Goal: Task Accomplishment & Management: Manage account settings

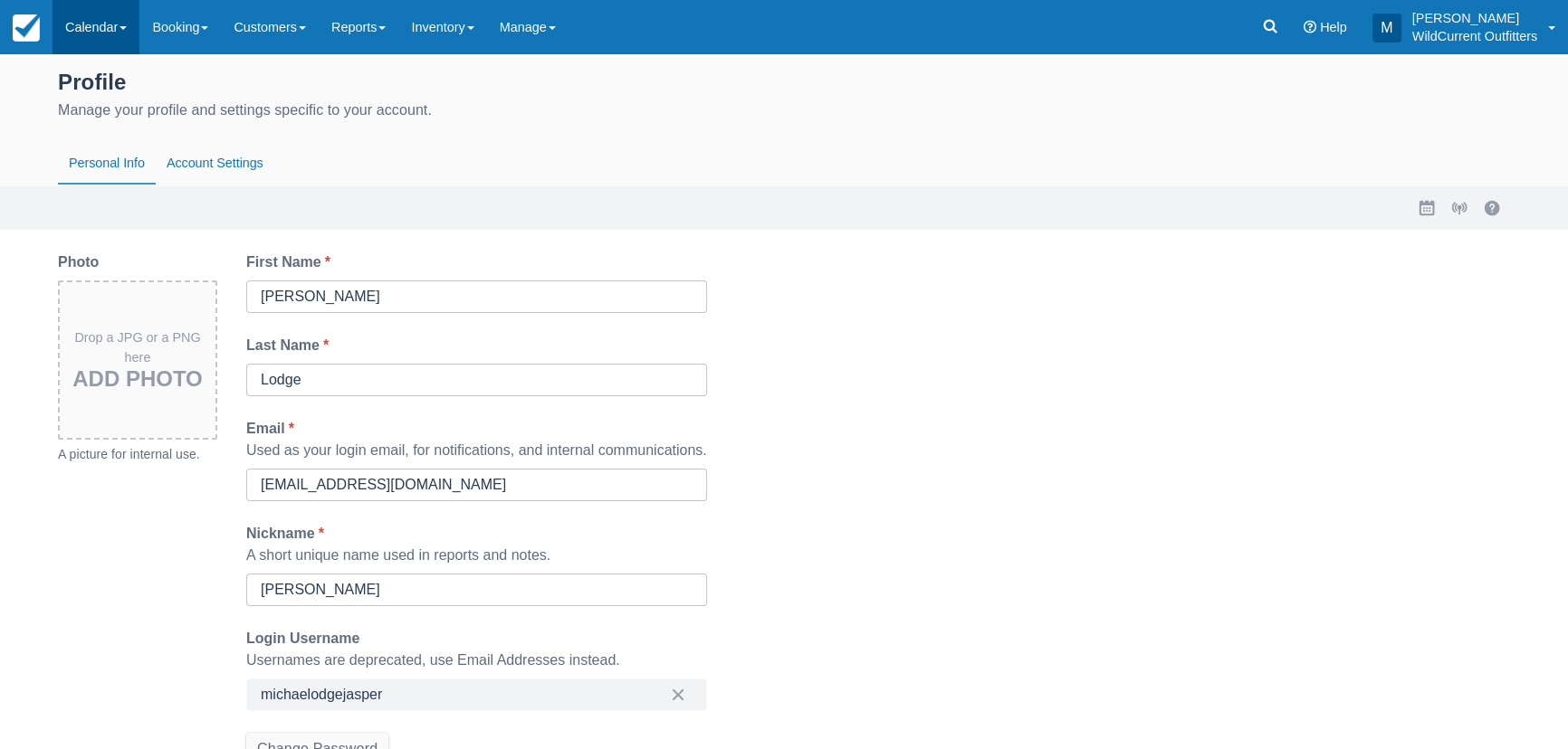
click at [99, 27] on link "Calendar" at bounding box center [96, 27] width 87 height 55
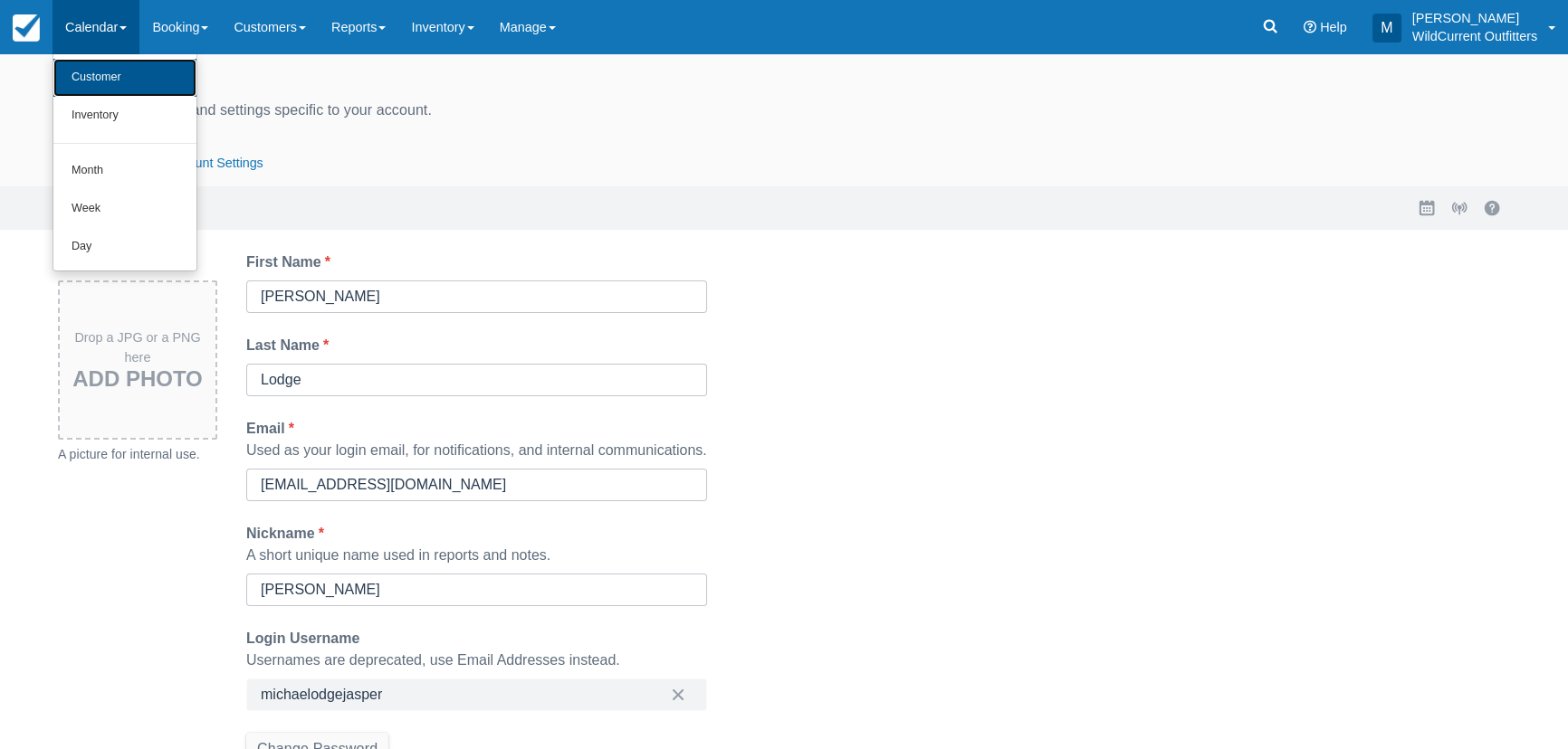
click at [115, 74] on link "Customer" at bounding box center [125, 78] width 143 height 38
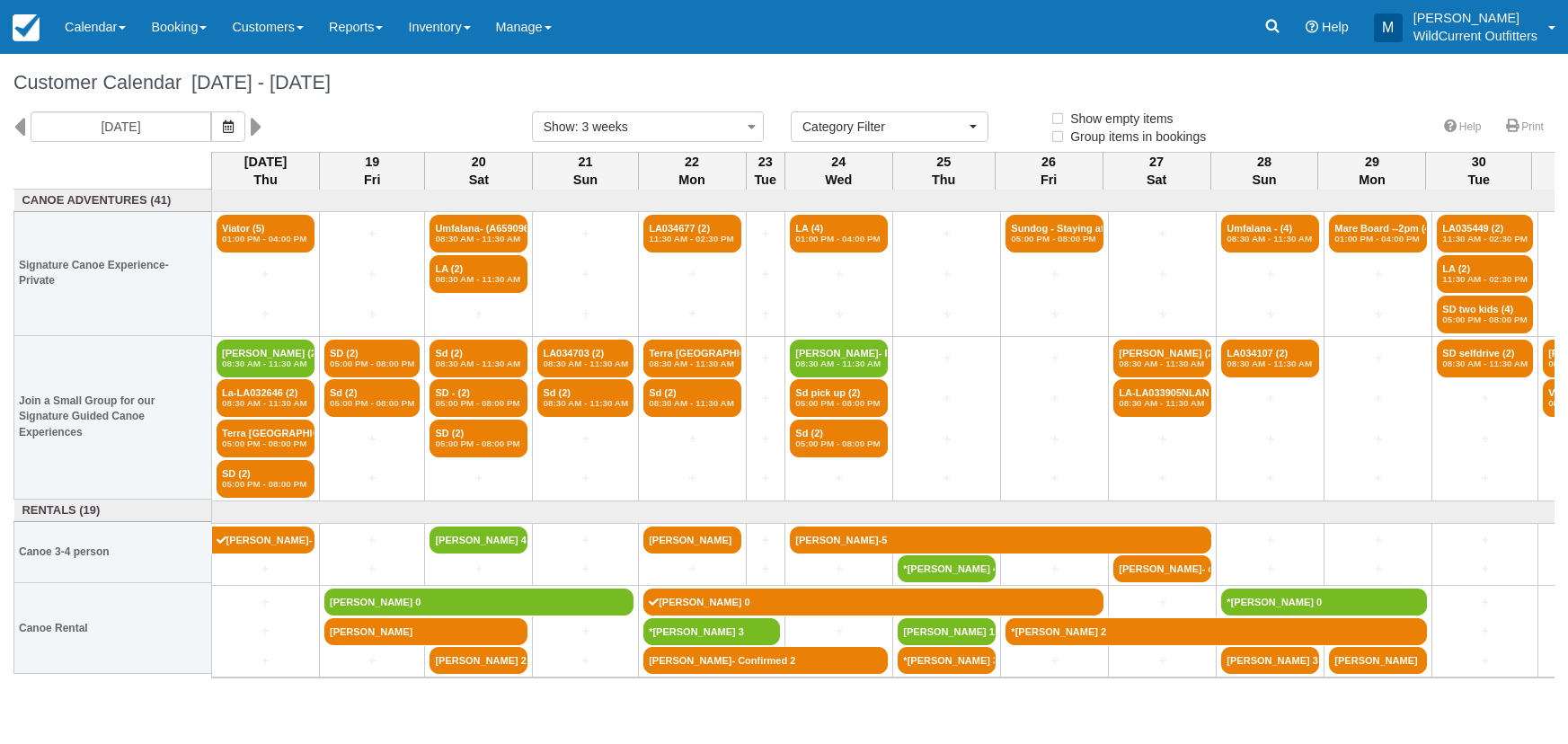
select select
click at [15, 125] on icon at bounding box center [19, 127] width 12 height 31
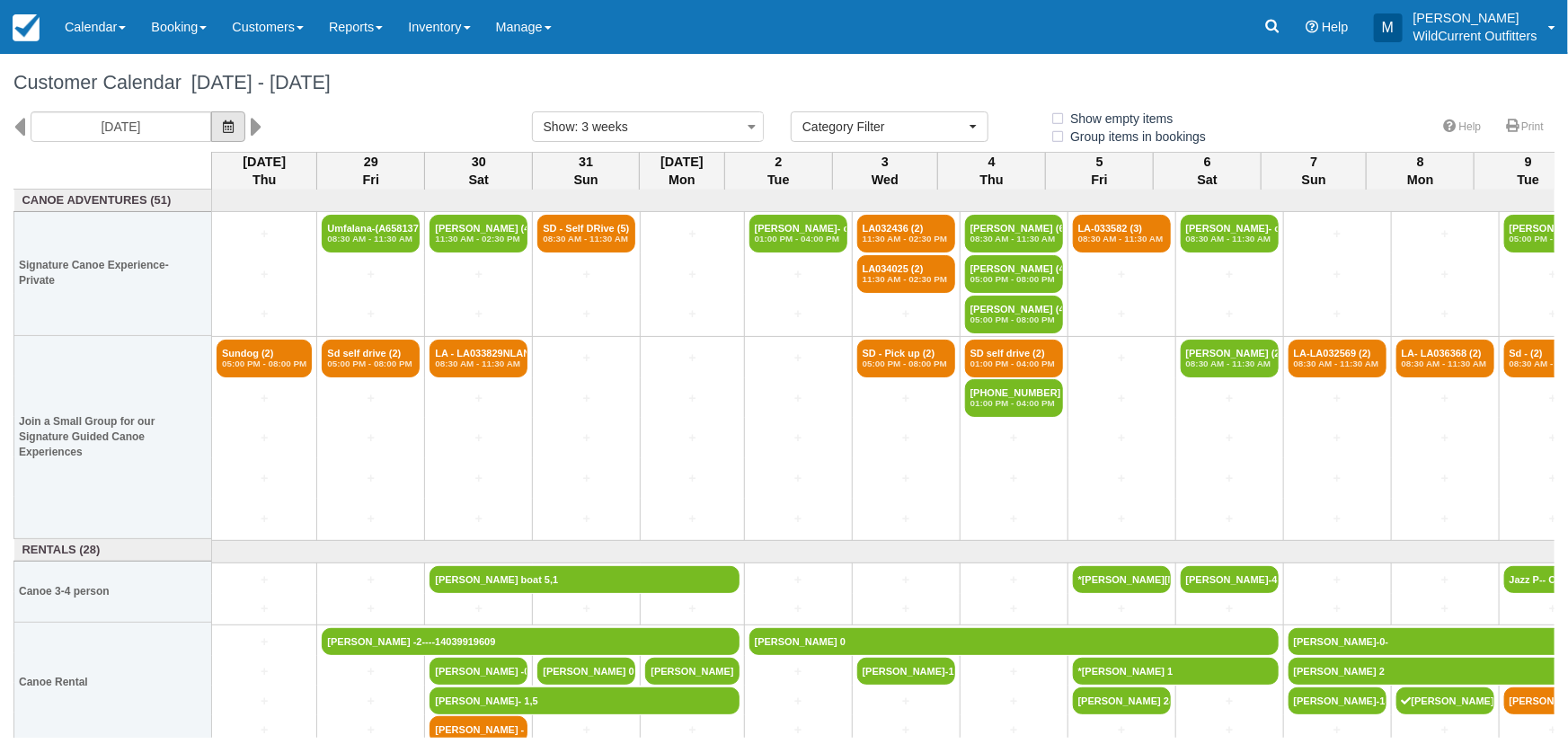
click at [229, 124] on icon "button" at bounding box center [228, 127] width 11 height 13
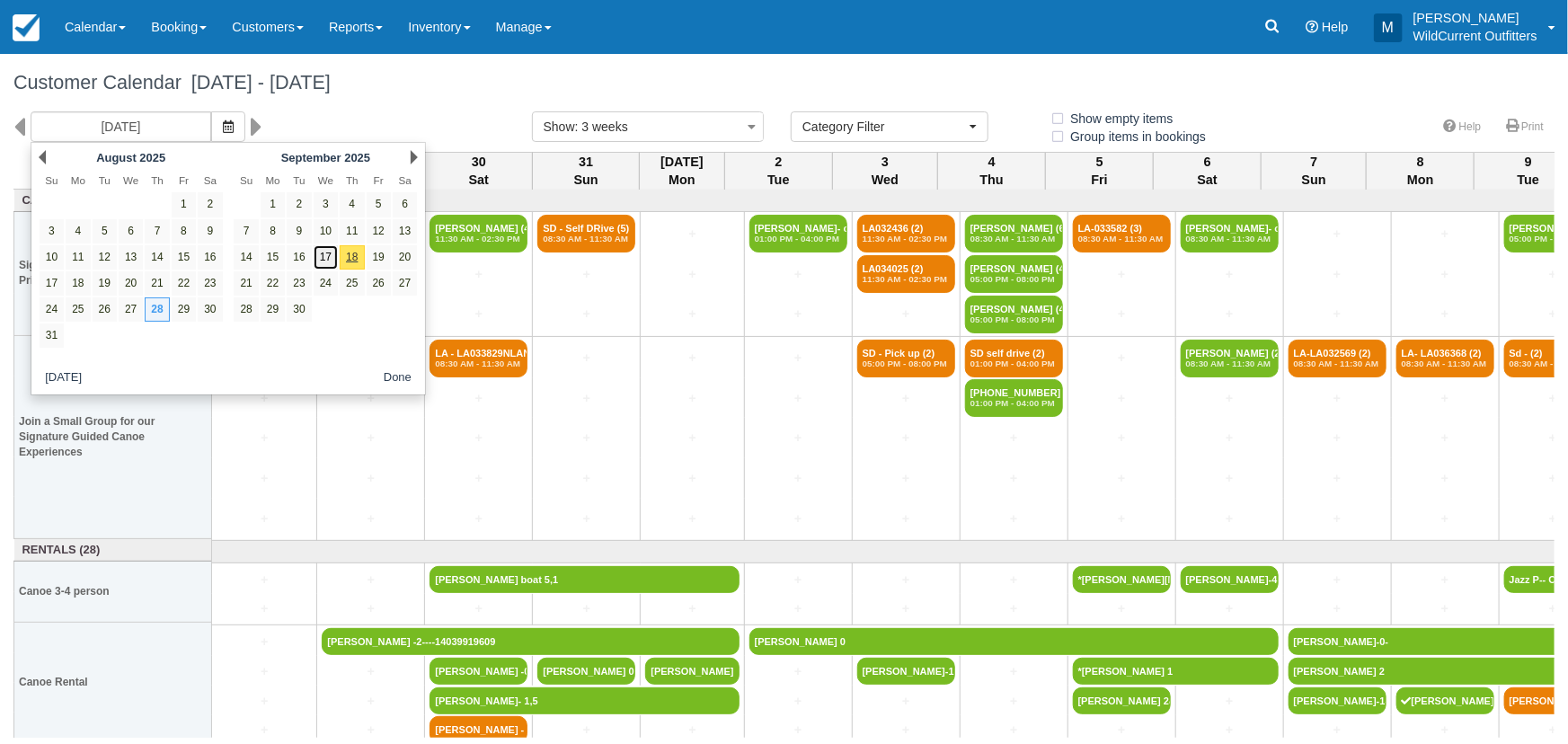
click at [331, 249] on link "17" at bounding box center [325, 257] width 24 height 24
type input "09/17/25"
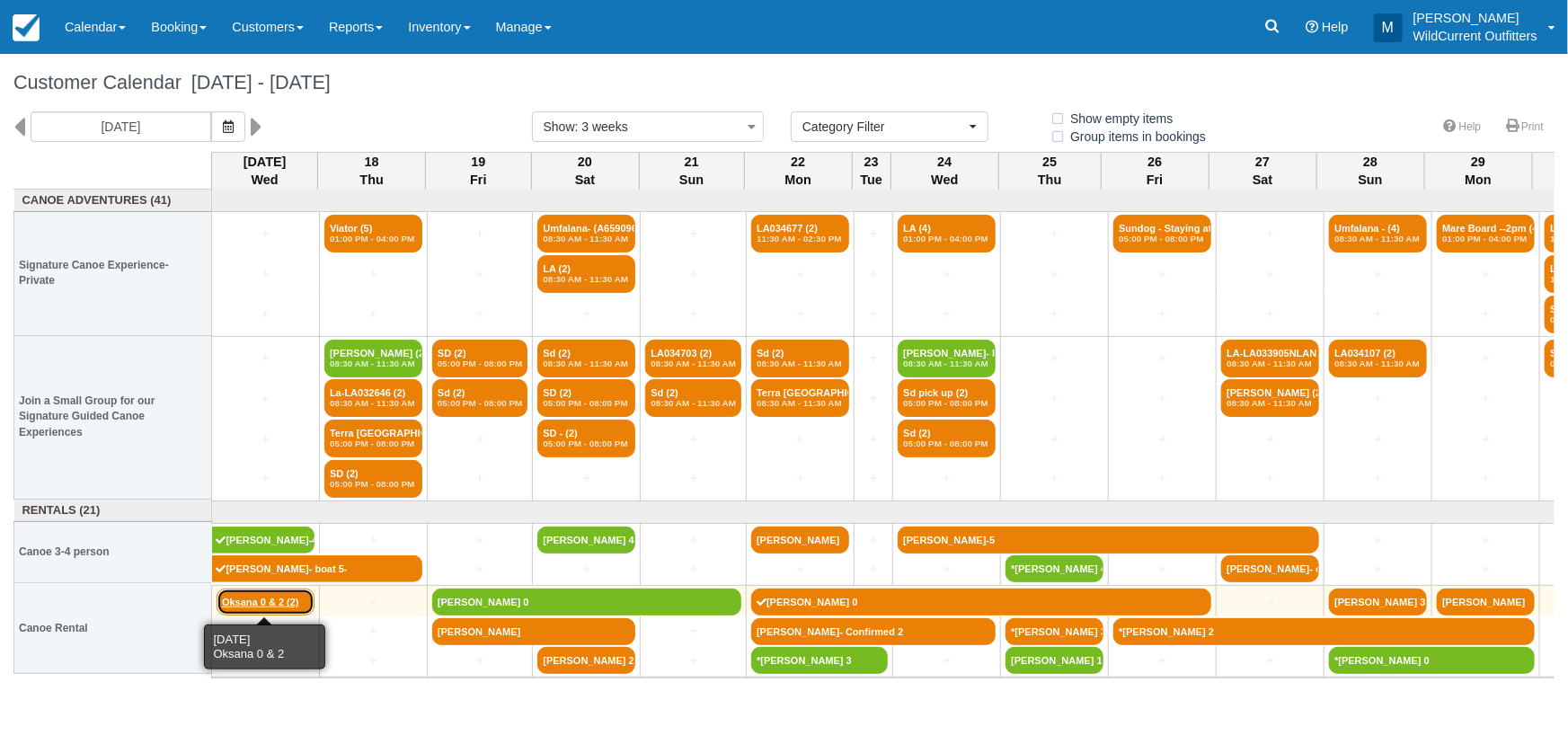
click at [264, 594] on link "Oksana 0 & 2 (2)" at bounding box center [265, 603] width 98 height 27
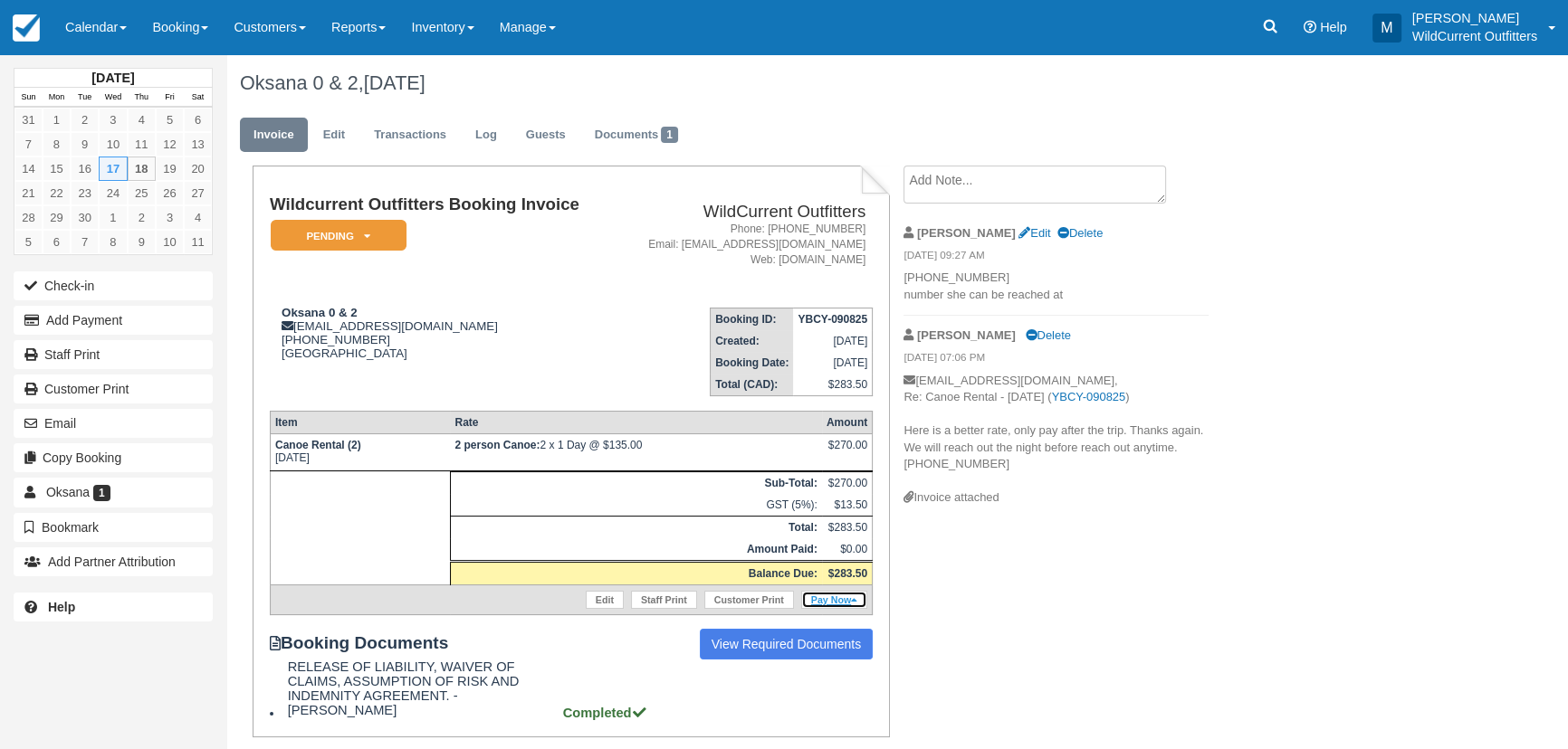
click at [837, 598] on link "Pay Now" at bounding box center [834, 600] width 66 height 18
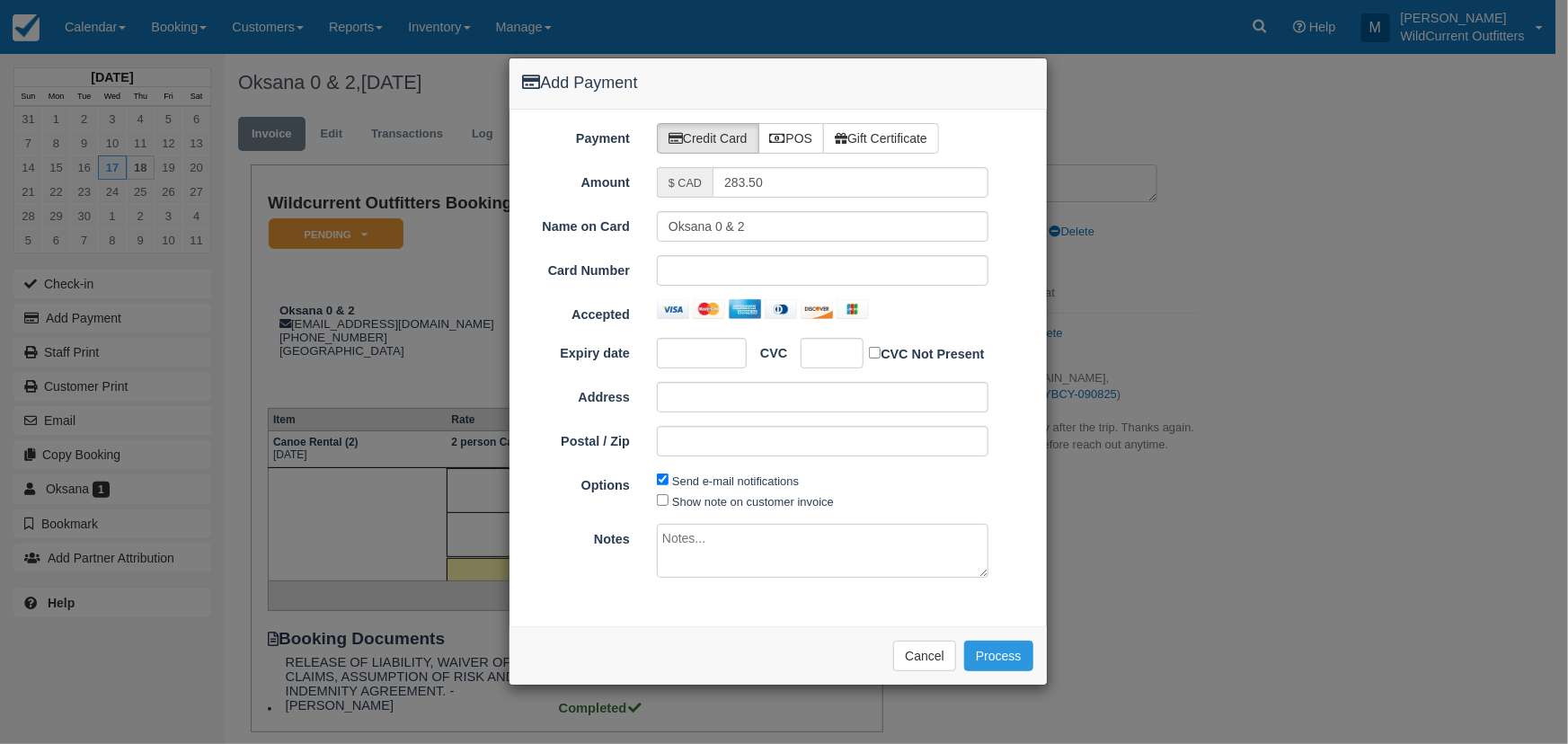
click at [686, 540] on textarea at bounding box center [822, 551] width 332 height 54
type textarea "PAID CASH SJW"
click at [1007, 664] on button "Process" at bounding box center [998, 656] width 69 height 31
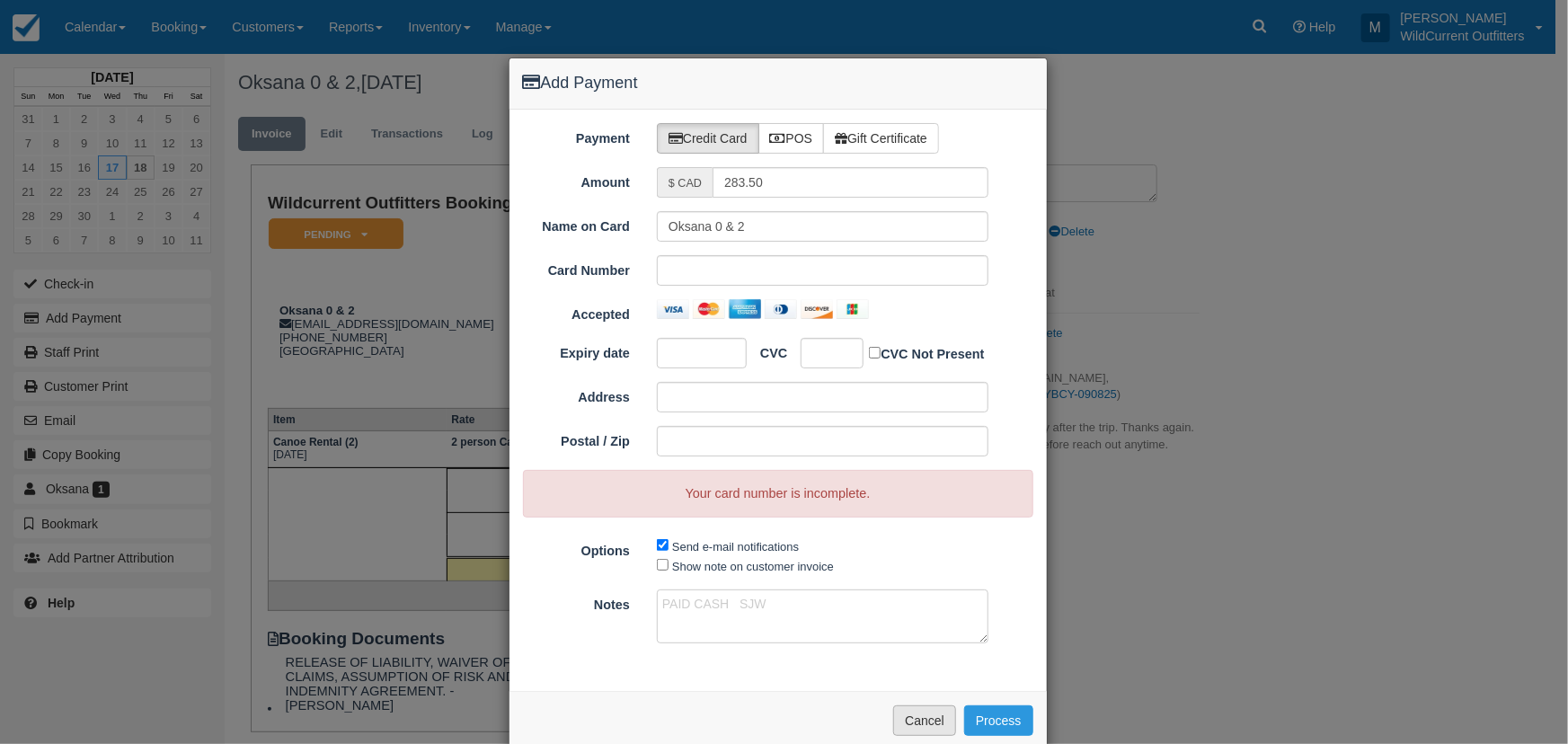
click at [898, 717] on button "Cancel" at bounding box center [924, 721] width 63 height 31
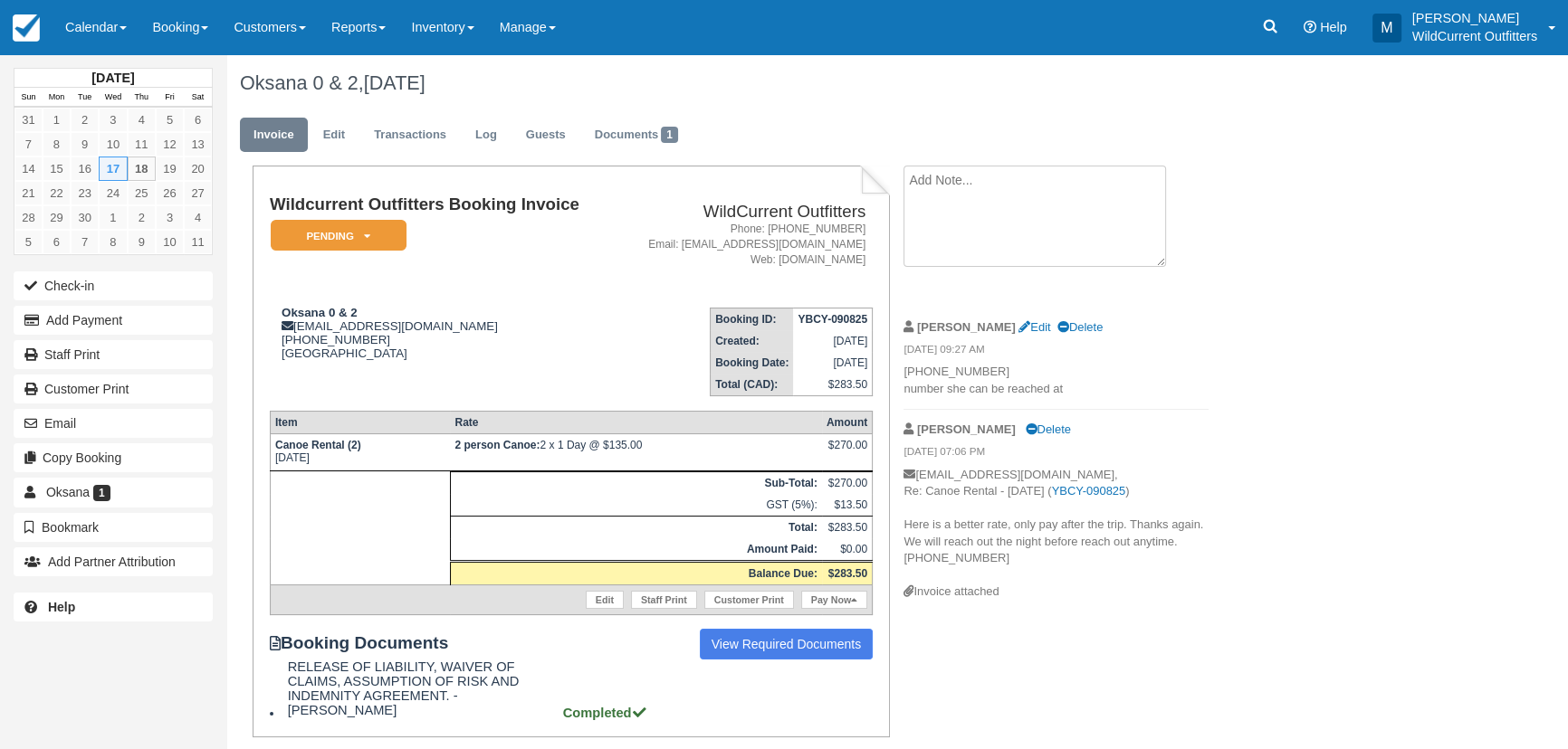
click at [986, 196] on textarea at bounding box center [1035, 216] width 263 height 101
type textarea "PAID CASH 283.50 SJW"
click at [950, 283] on button "Create" at bounding box center [944, 288] width 81 height 31
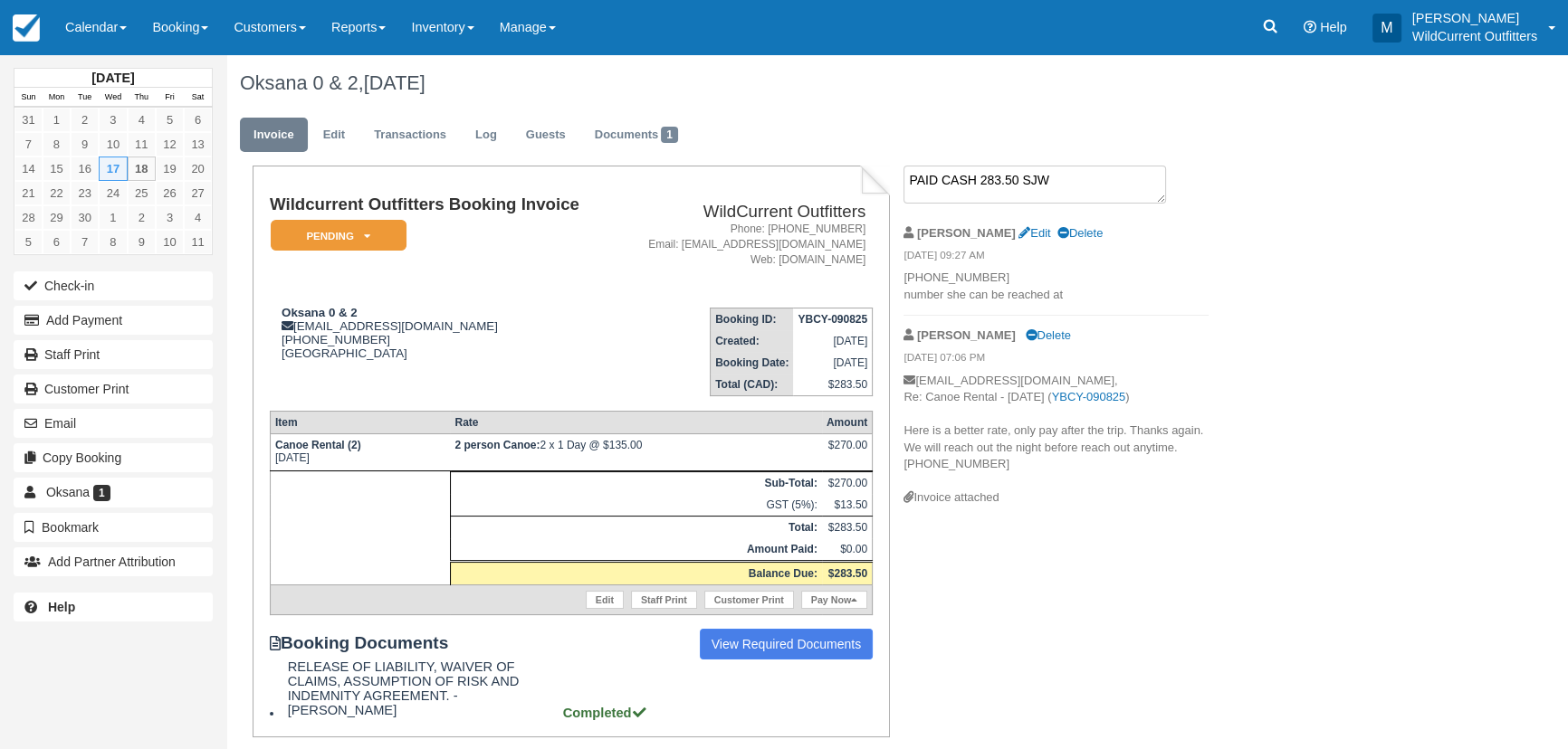
click at [930, 188] on textarea "PAID CASH 283.50 SJW" at bounding box center [1035, 185] width 263 height 38
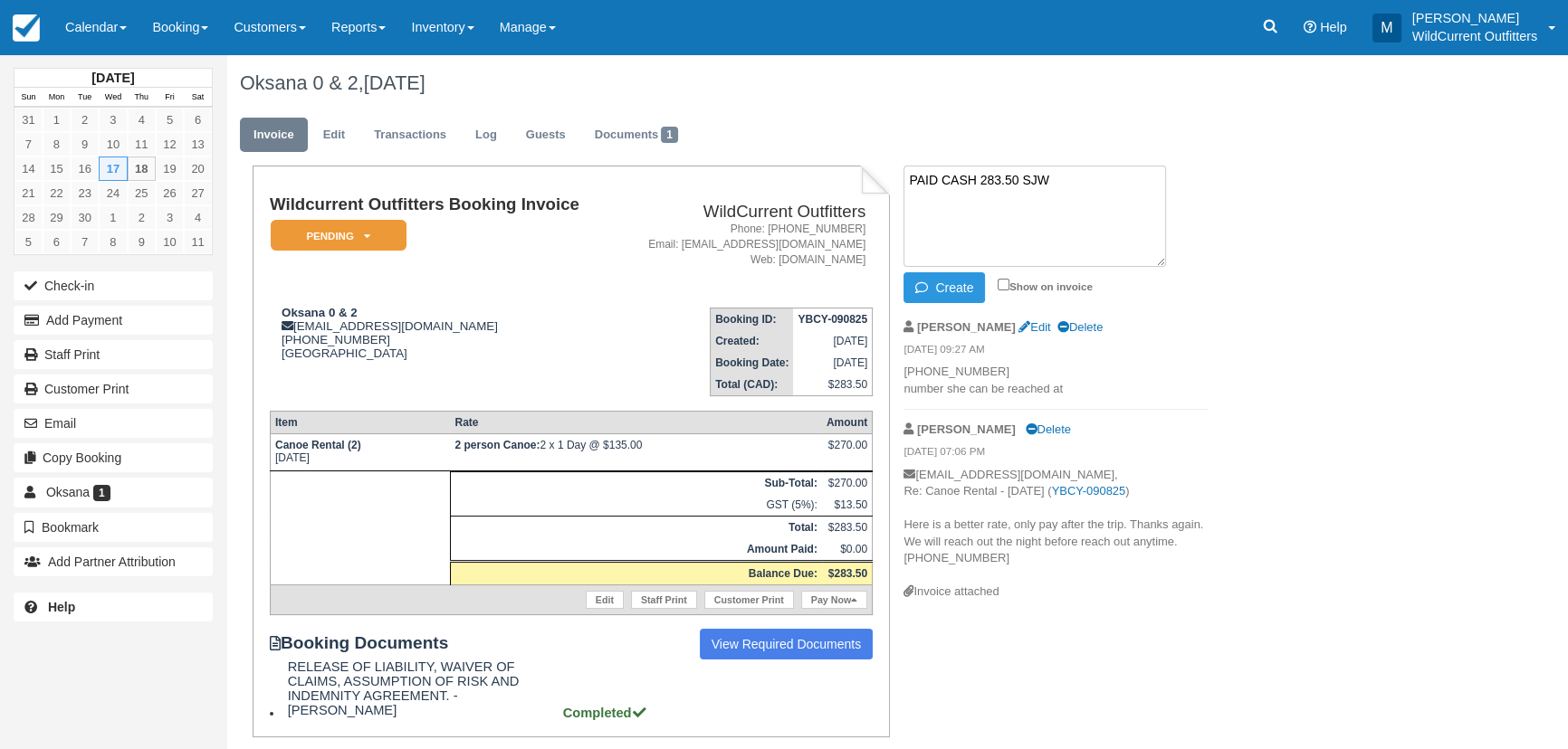
click at [999, 276] on div "Show on invoice" at bounding box center [1050, 286] width 104 height 21
click at [1002, 283] on input "Show on invoice" at bounding box center [1003, 285] width 12 height 12
checkbox input "true"
click at [962, 210] on textarea "PAID CASH 283.50 SJW" at bounding box center [1035, 216] width 263 height 101
type textarea "t"
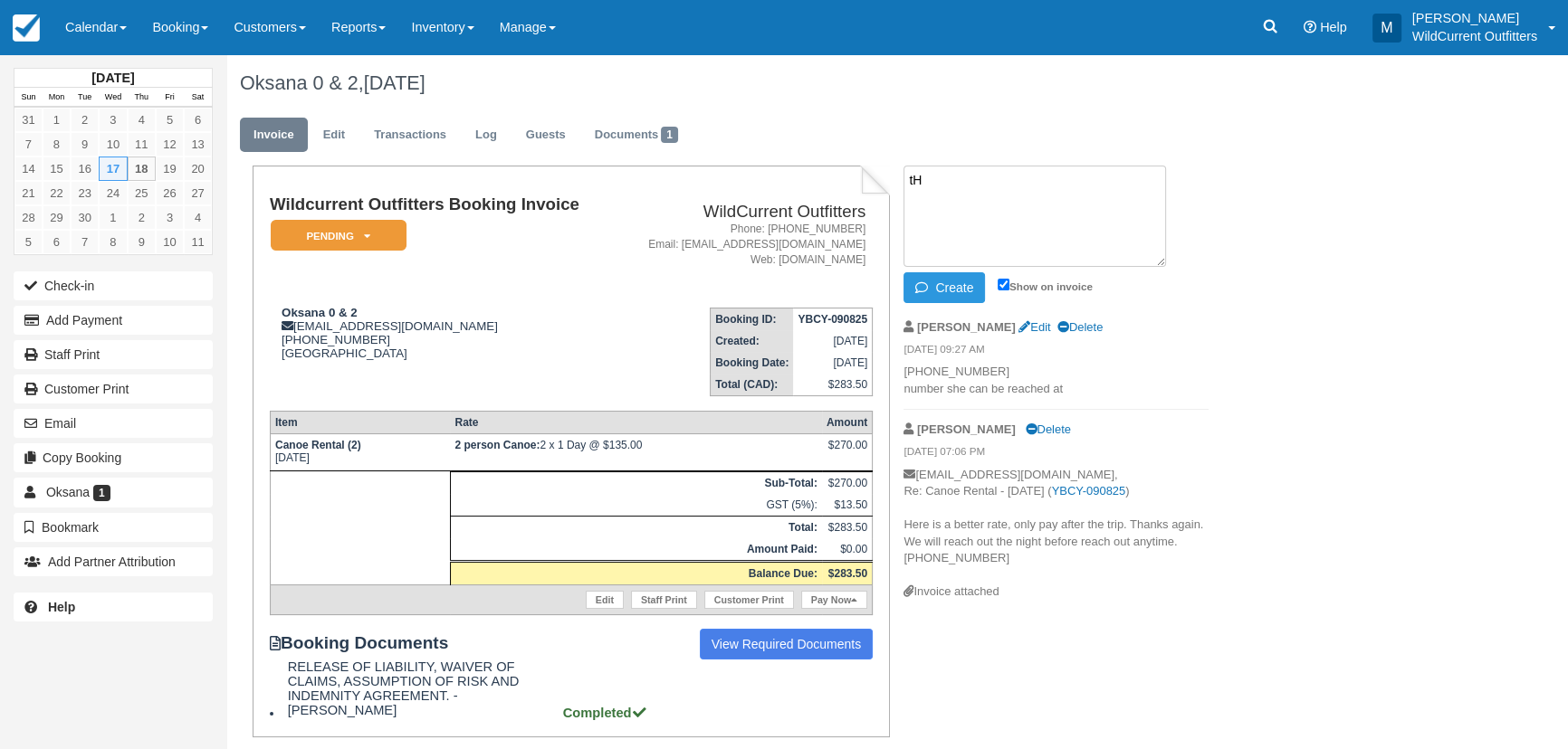
type textarea "t"
type textarea "t/hey paid cash sjw"
click at [960, 284] on button "Create" at bounding box center [944, 288] width 81 height 31
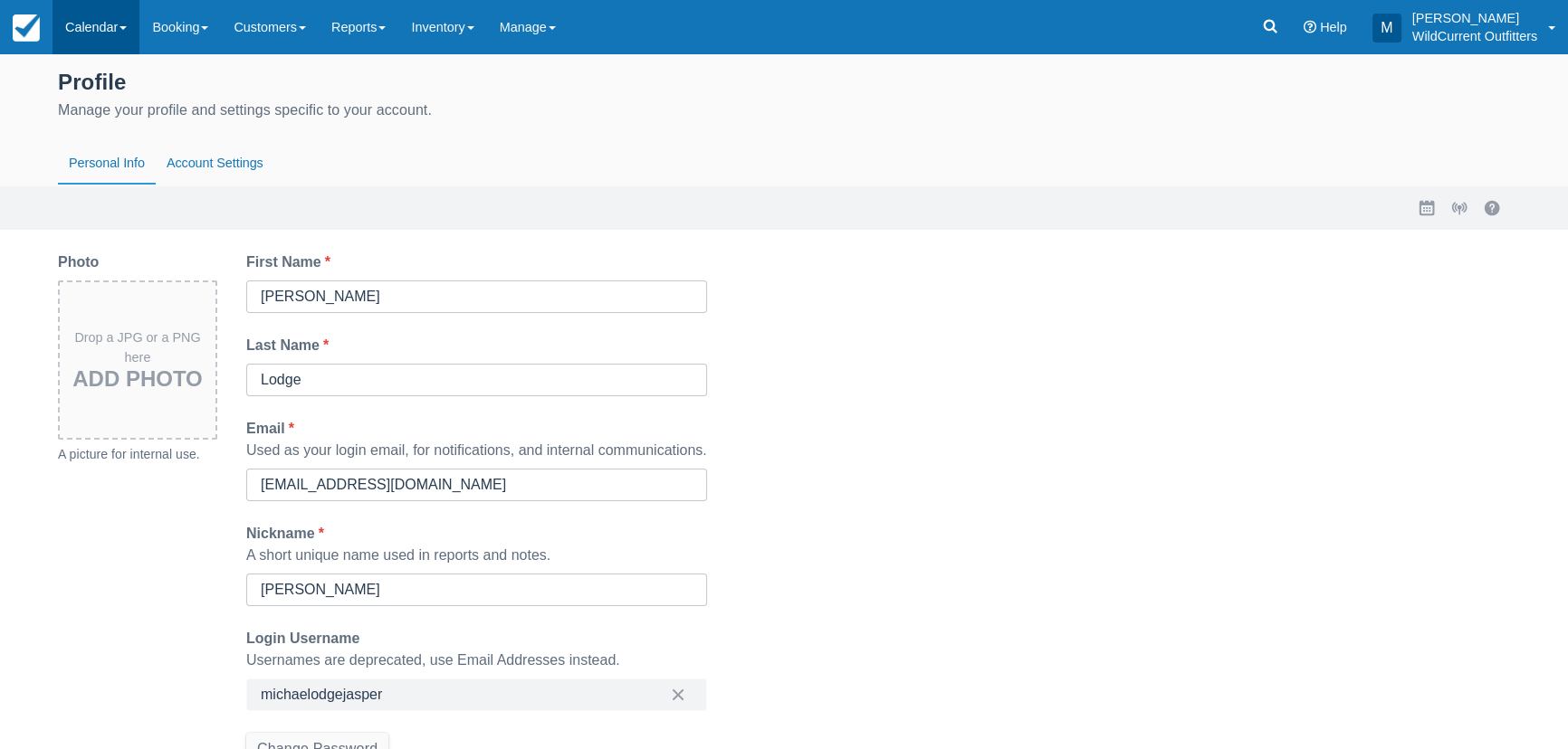
click at [99, 22] on link "Calendar" at bounding box center [96, 27] width 87 height 55
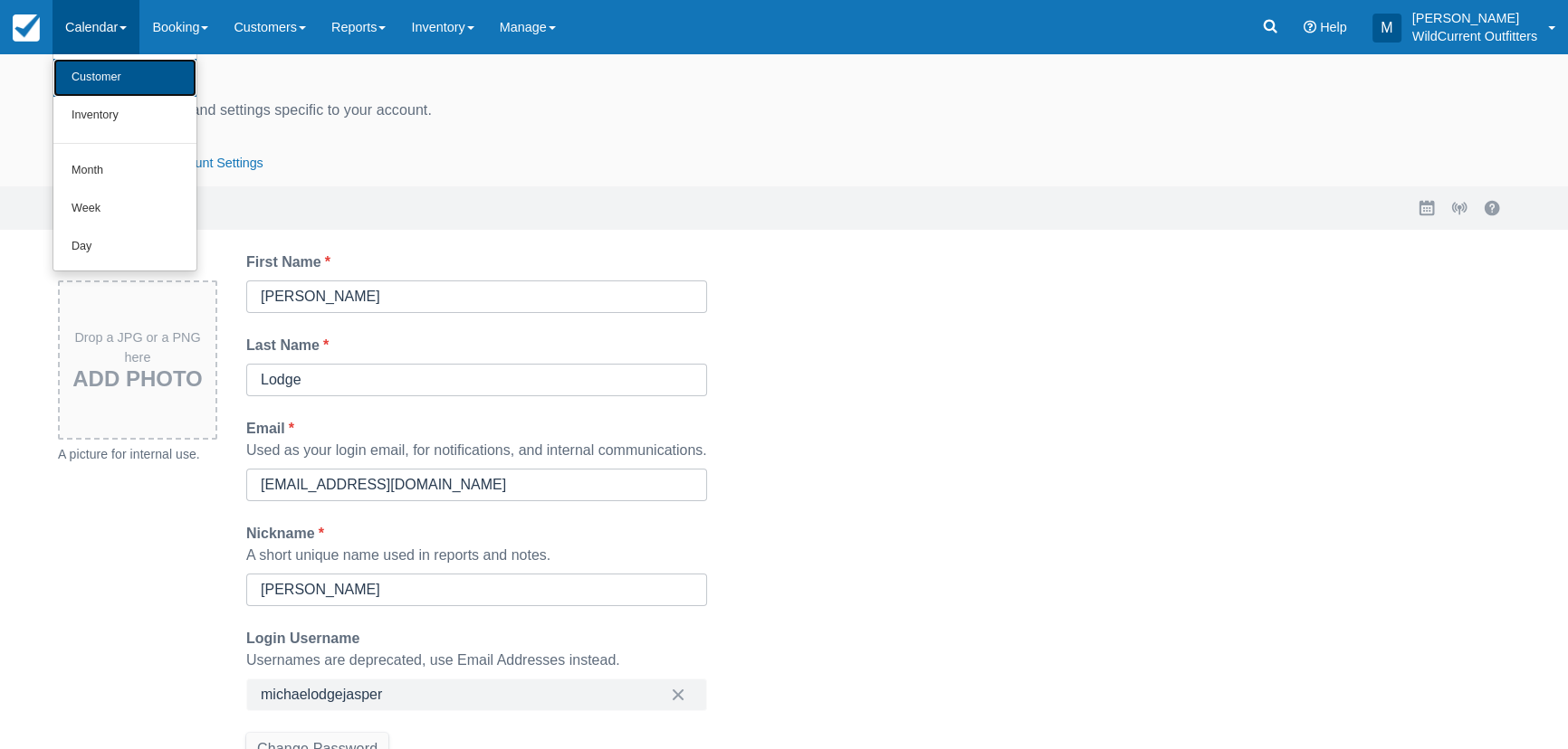
click at [90, 71] on link "Customer" at bounding box center [125, 78] width 143 height 38
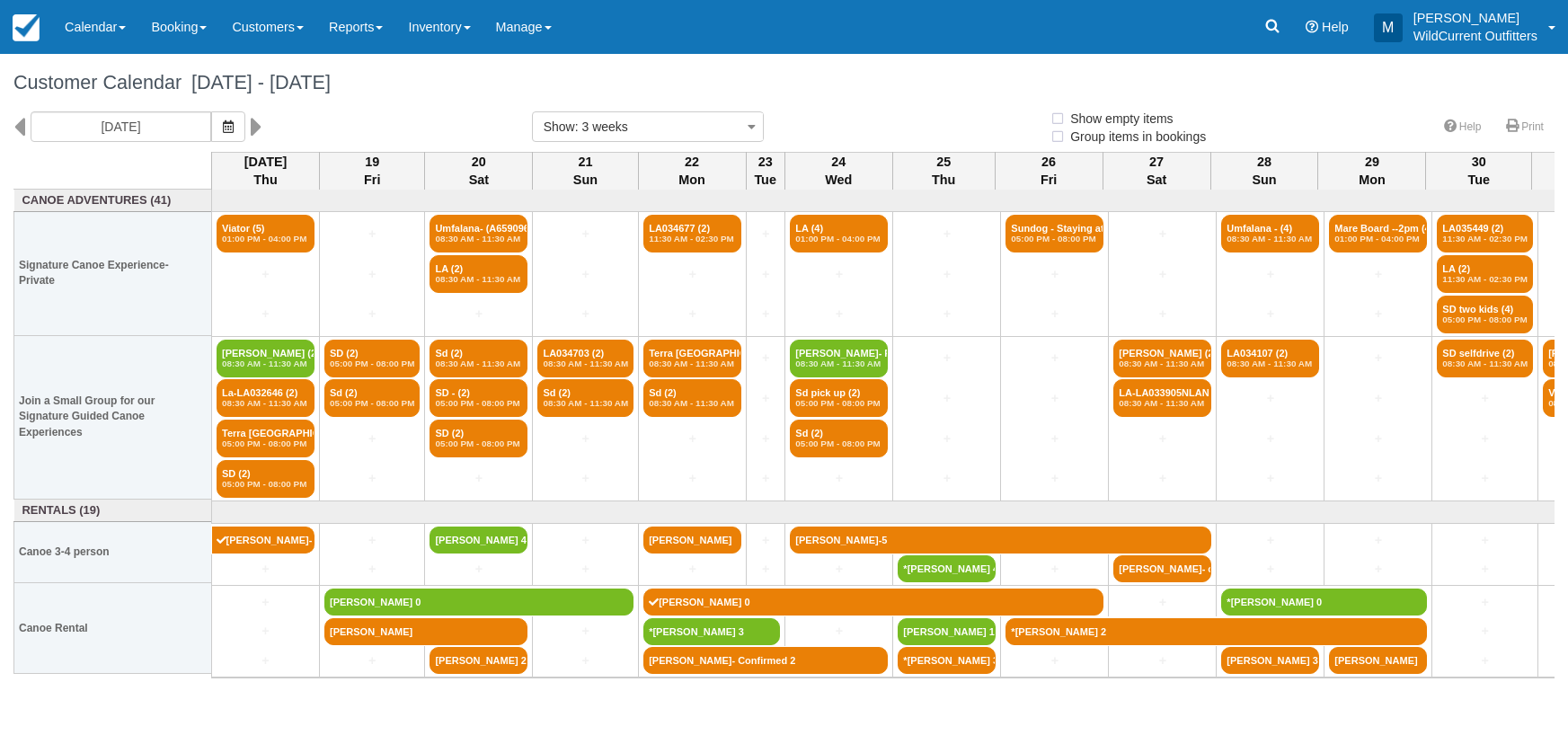
select select
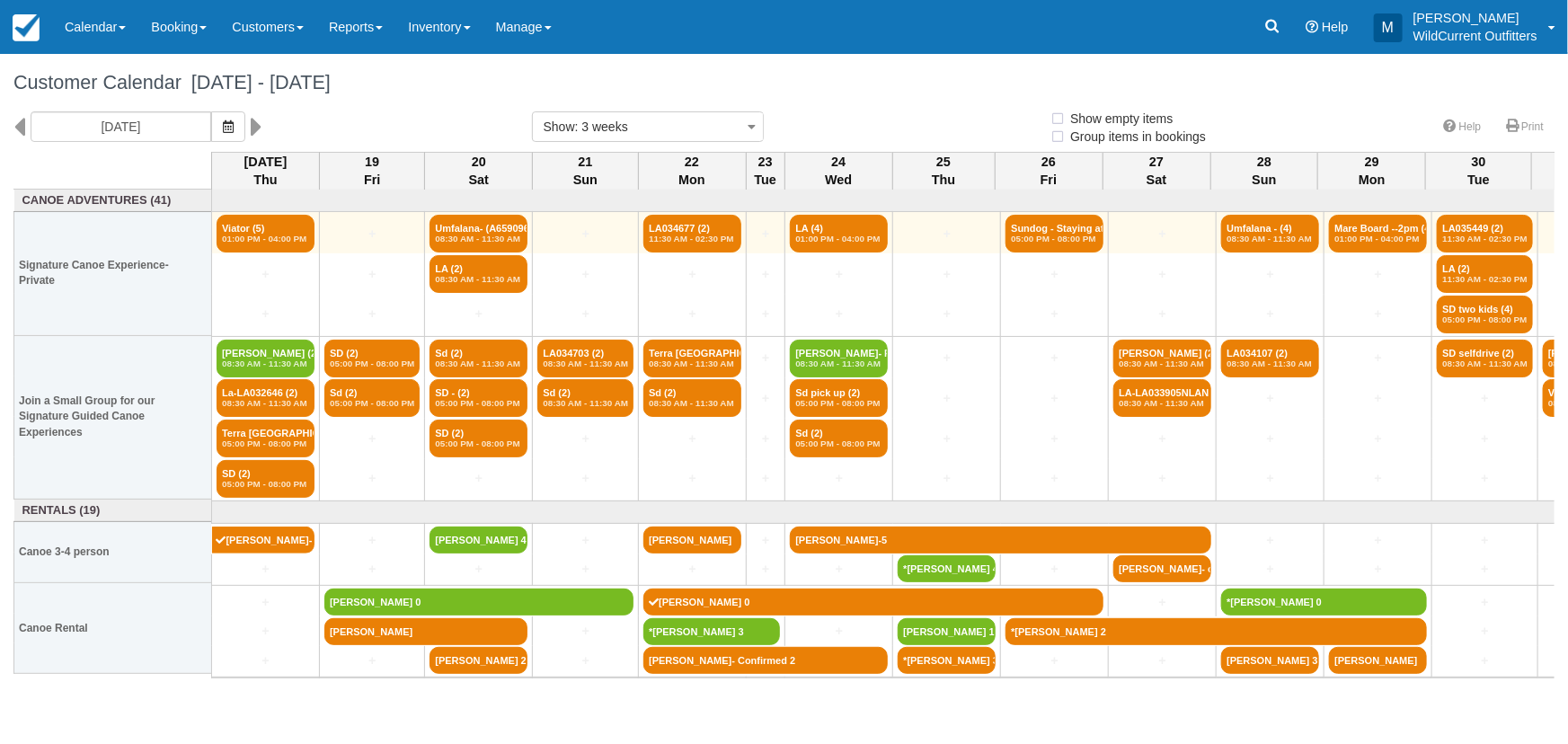
select select
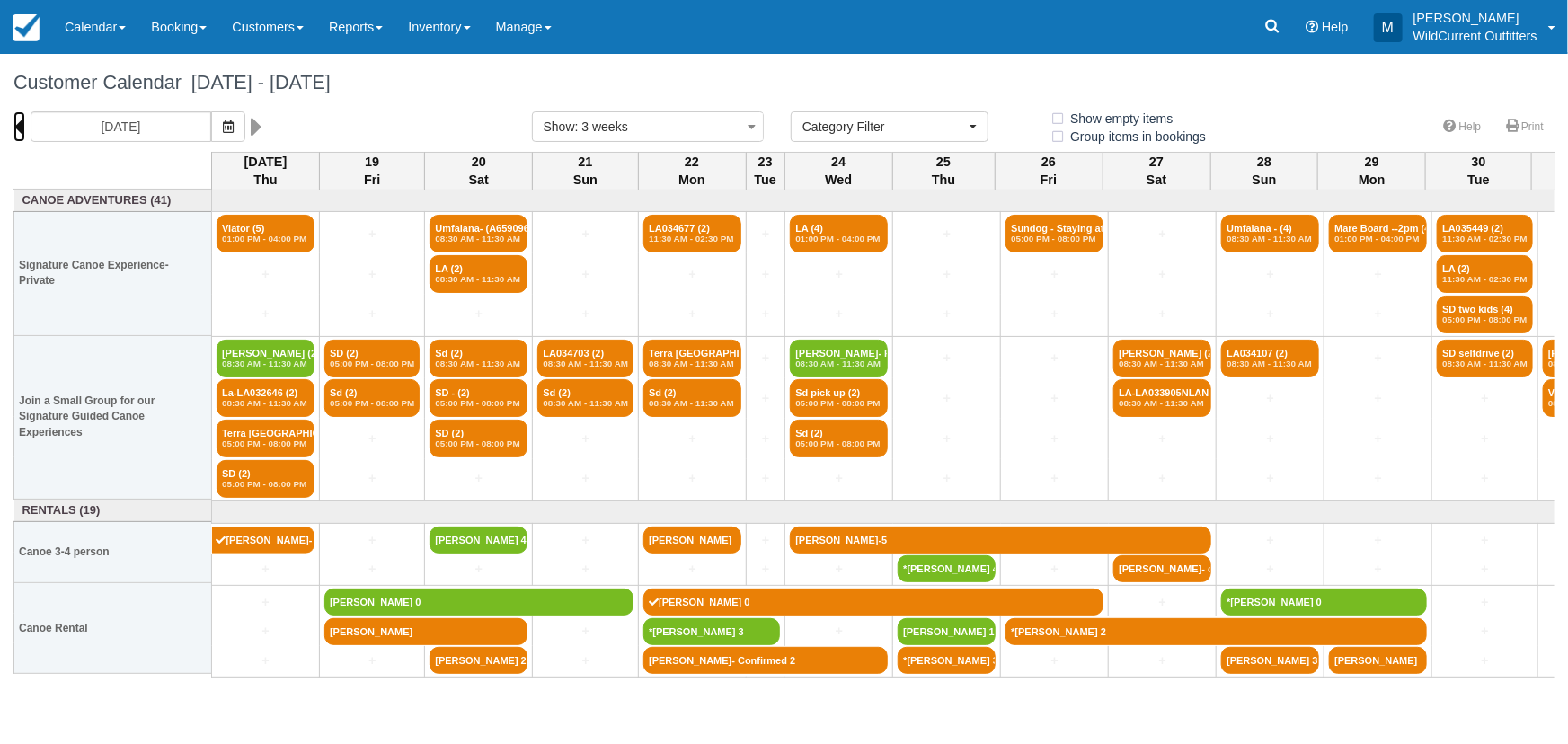
click at [18, 124] on icon at bounding box center [19, 127] width 12 height 31
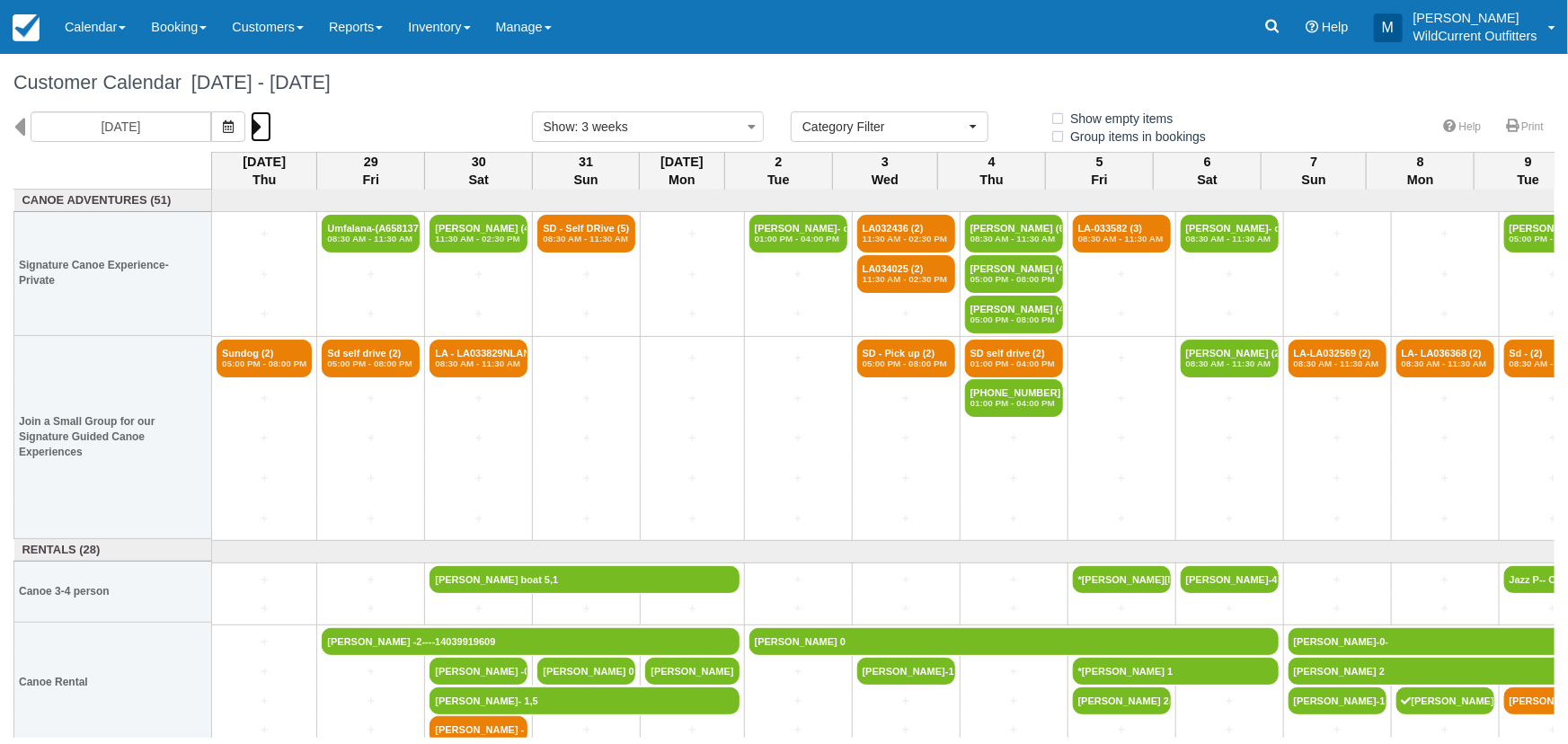
click at [259, 119] on icon at bounding box center [256, 127] width 12 height 31
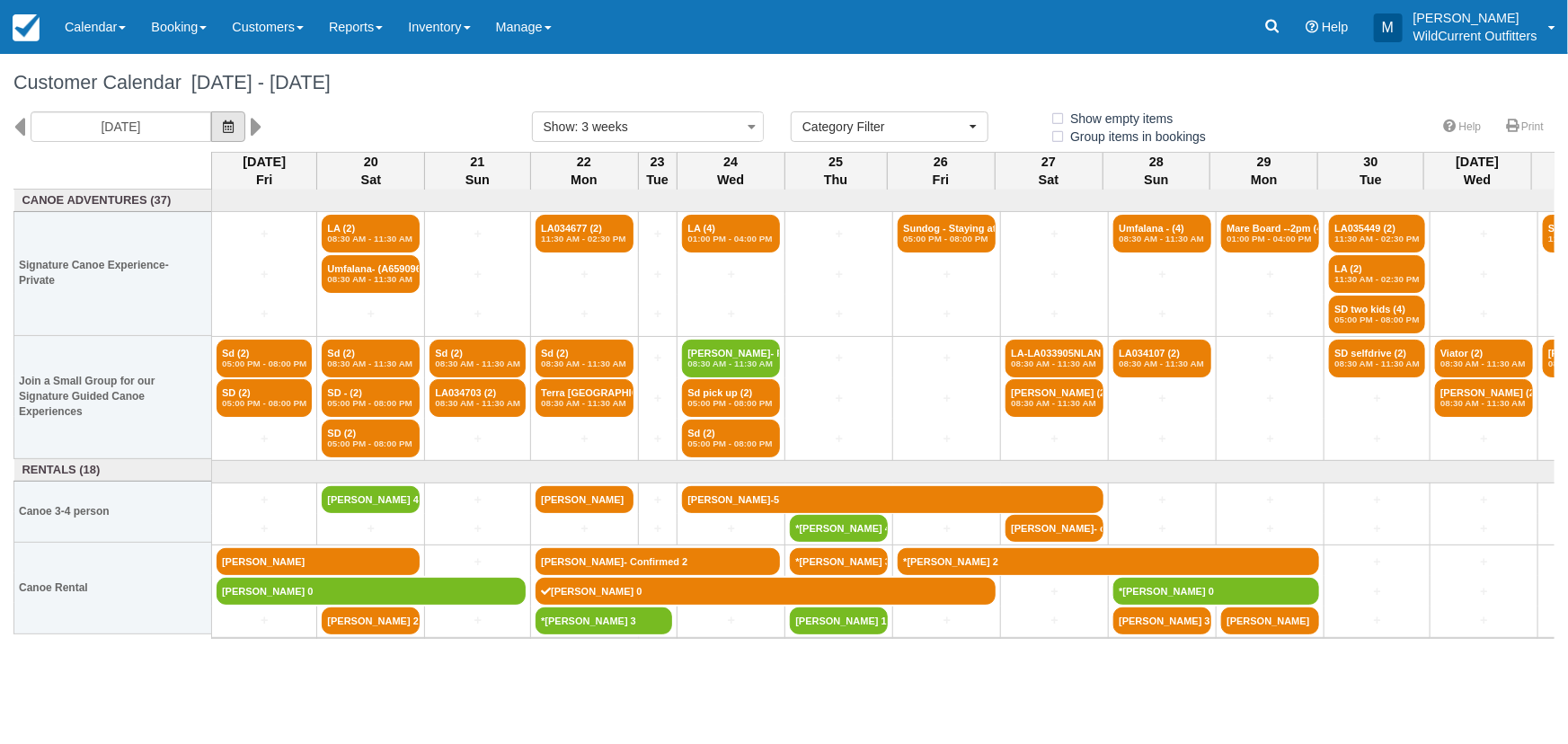
click at [222, 116] on button "button" at bounding box center [228, 127] width 34 height 31
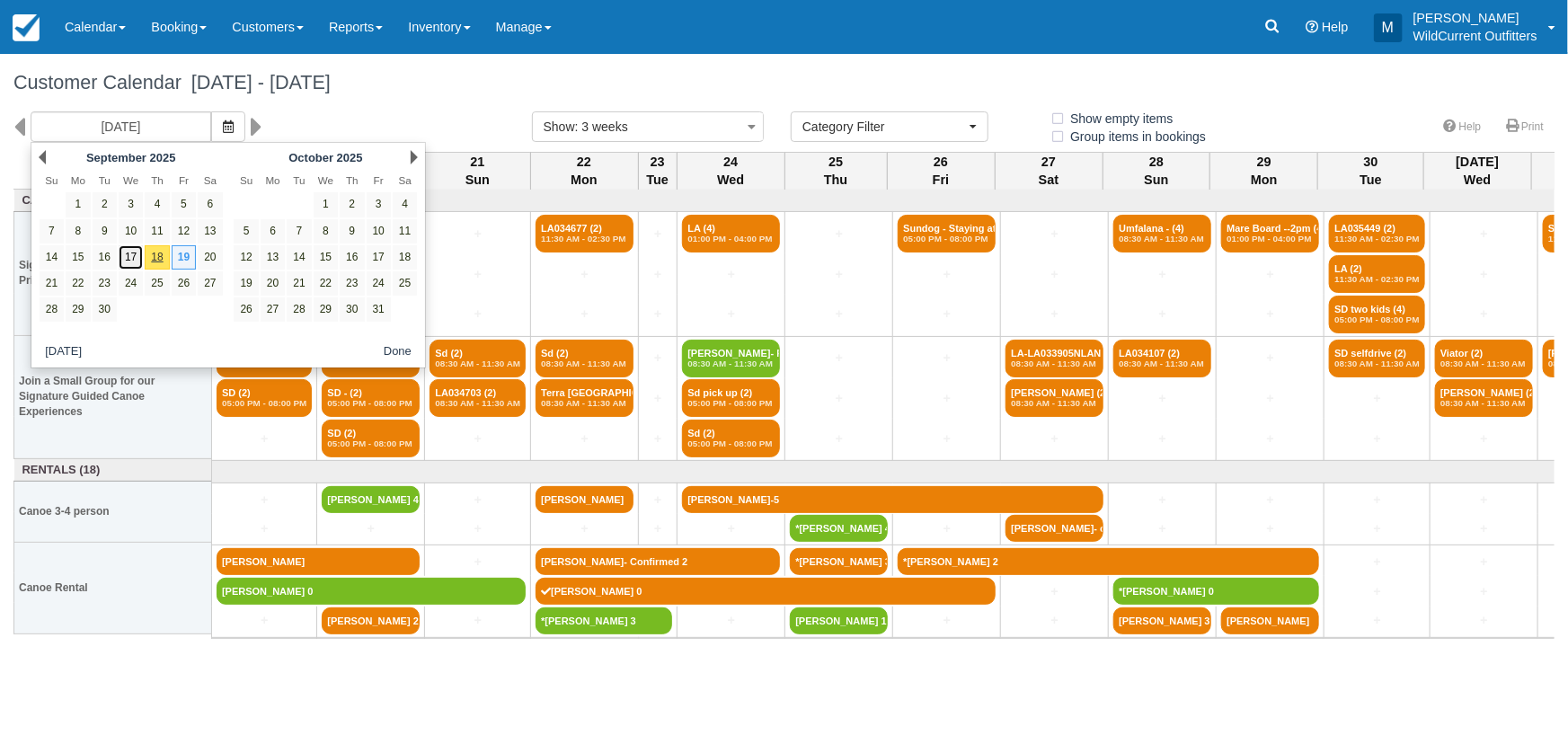
click at [130, 253] on link "17" at bounding box center [130, 257] width 24 height 24
type input "09/17/25"
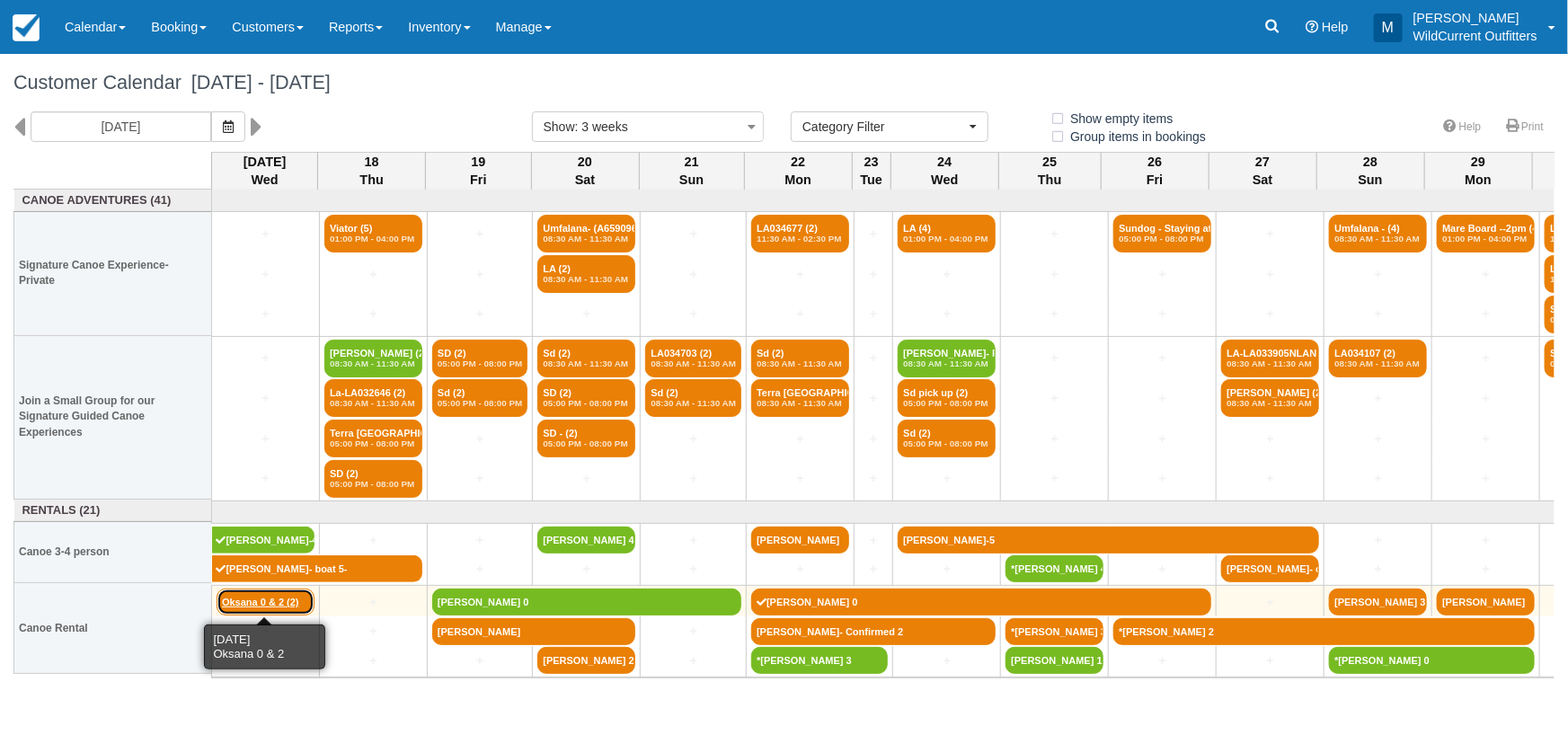
click at [271, 593] on link "Oksana 0 & 2 (2)" at bounding box center [265, 603] width 98 height 27
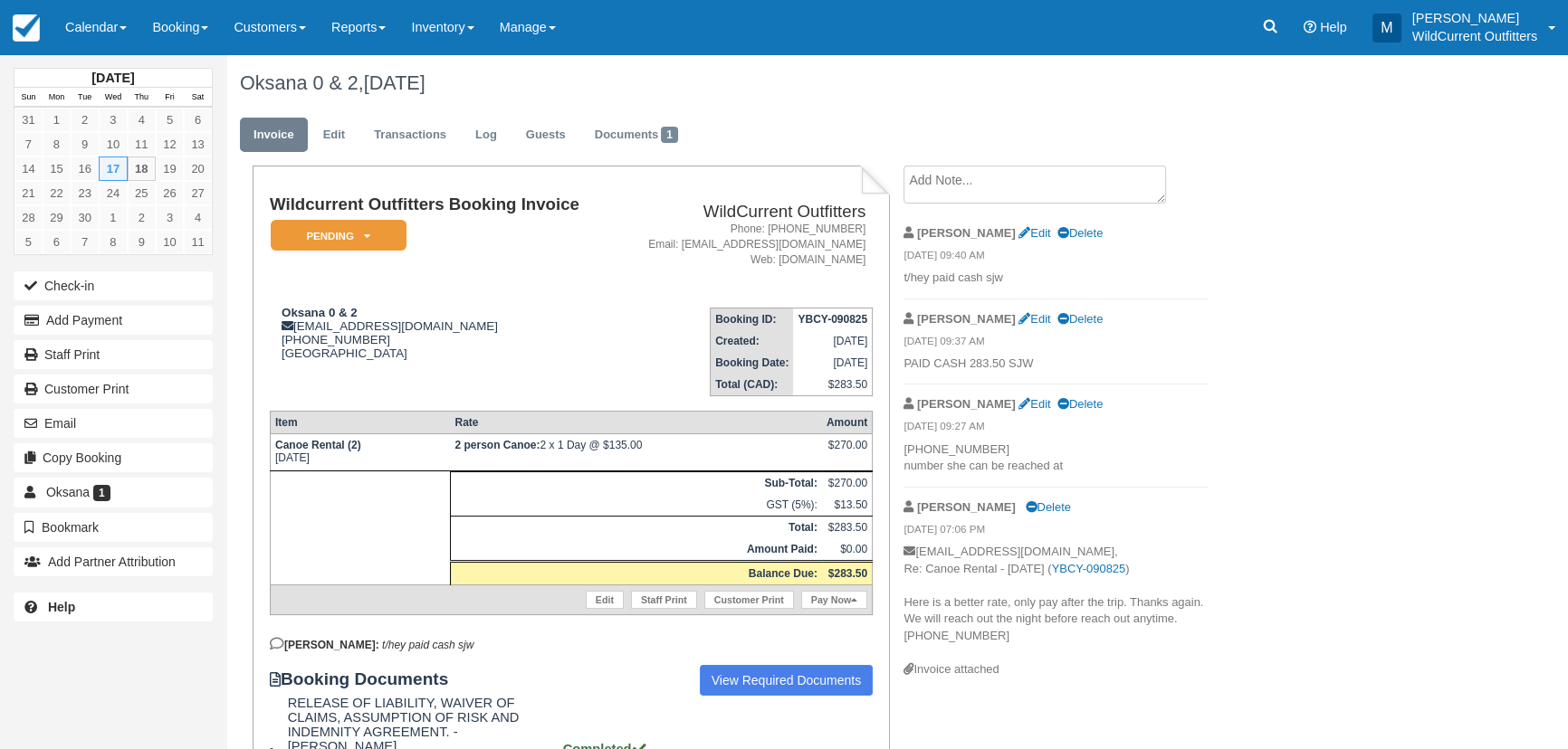
click at [960, 197] on textarea at bounding box center [1035, 185] width 263 height 38
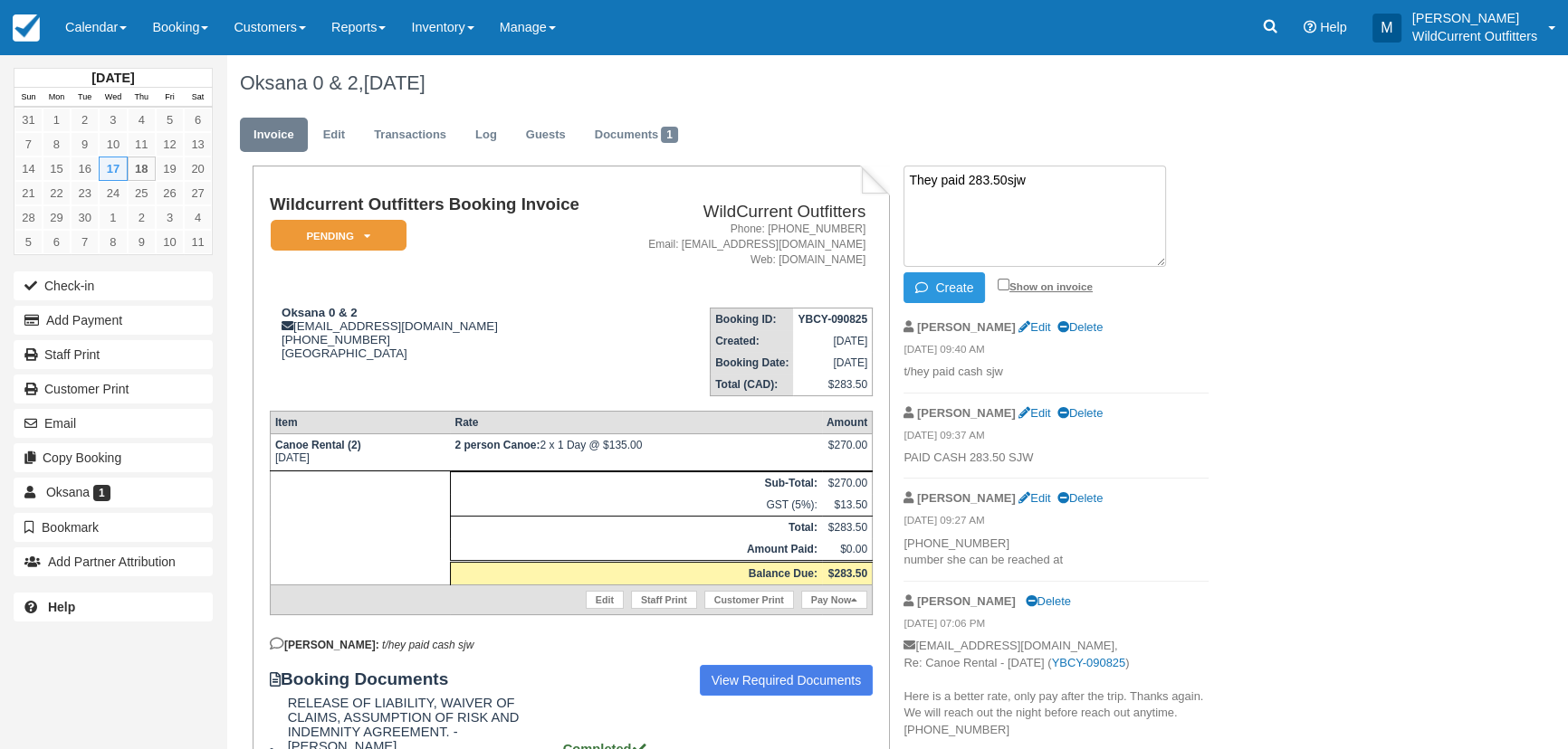
type textarea "They paid 283.50sjw"
click at [1000, 283] on input "Show on invoice" at bounding box center [1003, 285] width 12 height 12
checkbox input "true"
click at [956, 284] on button "Create" at bounding box center [944, 288] width 81 height 31
